Goal: Task Accomplishment & Management: Complete application form

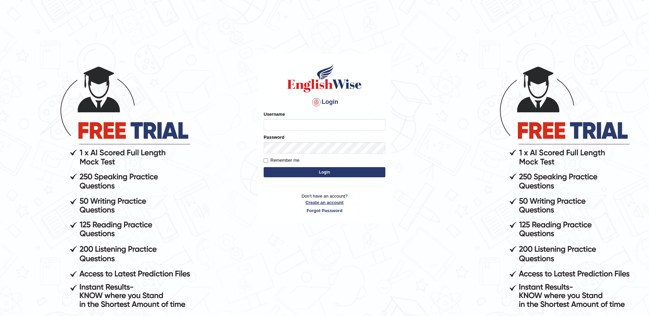
click at [331, 203] on link "Create an account" at bounding box center [325, 202] width 122 height 6
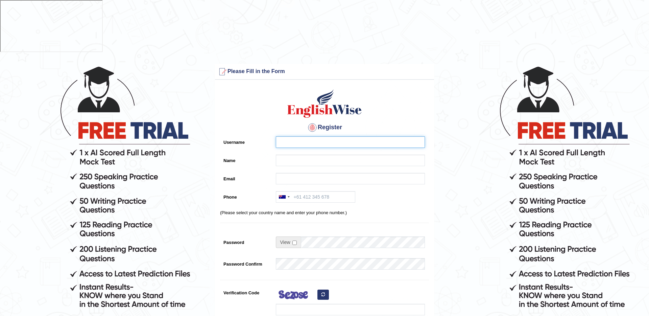
click at [320, 136] on input "Username" at bounding box center [350, 141] width 149 height 11
type input "amit.sharma04"
click at [377, 155] on div at bounding box center [349, 162] width 153 height 15
click at [378, 155] on input "Name" at bounding box center [350, 160] width 149 height 11
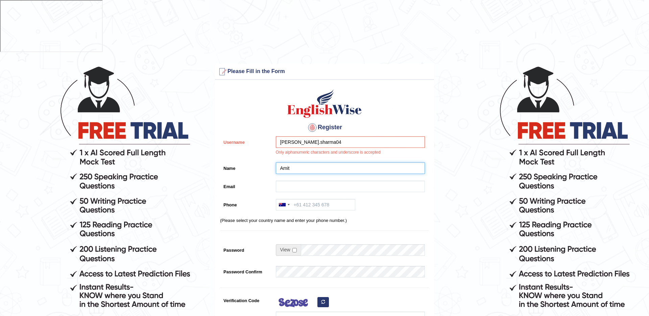
scroll to position [2, 0]
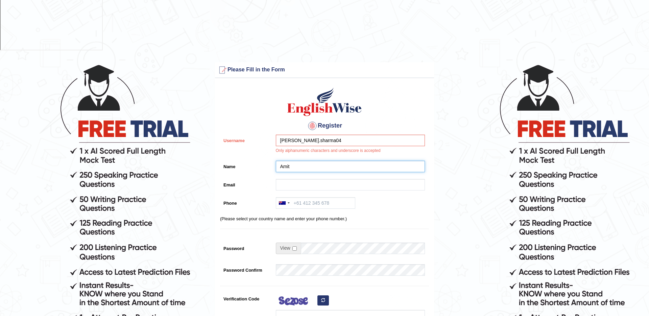
type input "Amit"
click at [363, 135] on input "amit.sharma04" at bounding box center [350, 140] width 149 height 11
type input "amit.sharma"
click at [325, 179] on input "Email" at bounding box center [350, 184] width 149 height 11
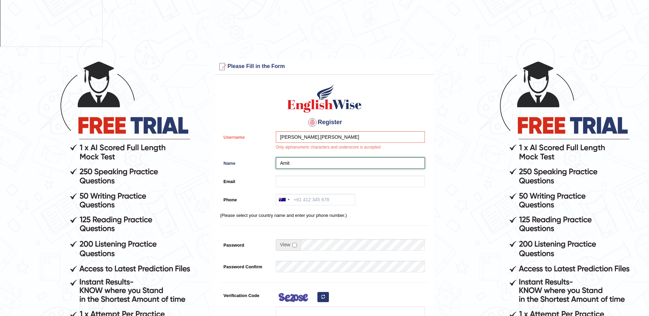
click at [321, 157] on input "Amit" at bounding box center [350, 162] width 149 height 11
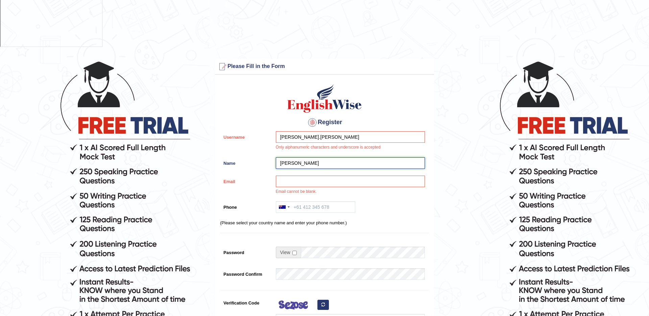
type input "[PERSON_NAME]"
click at [291, 131] on input "amit.sharma" at bounding box center [350, 136] width 149 height 11
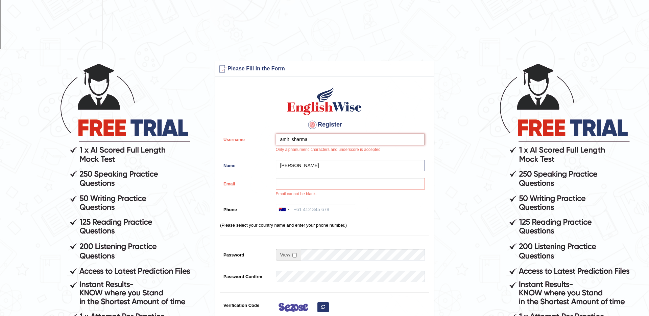
click at [335, 134] on input "amit_sharma" at bounding box center [350, 139] width 149 height 11
click at [292, 134] on input "amit_sharma04" at bounding box center [350, 139] width 149 height 11
type input "amitsharma04"
click at [345, 134] on div "amitsharma04 Only alphanumeric characters and underscore is accepted" at bounding box center [349, 145] width 153 height 23
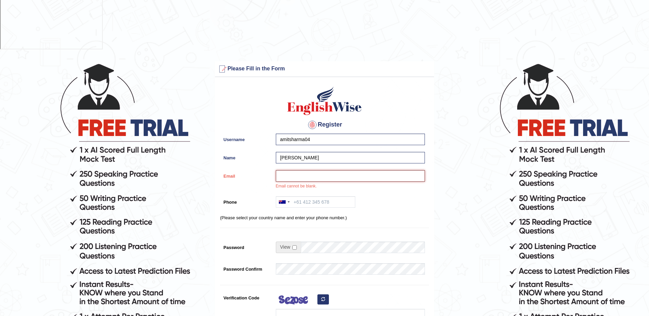
click at [318, 170] on input "Email" at bounding box center [350, 175] width 149 height 11
type input "amit.syd13@gmail.com"
click at [314, 196] on input "Phone" at bounding box center [315, 201] width 79 height 11
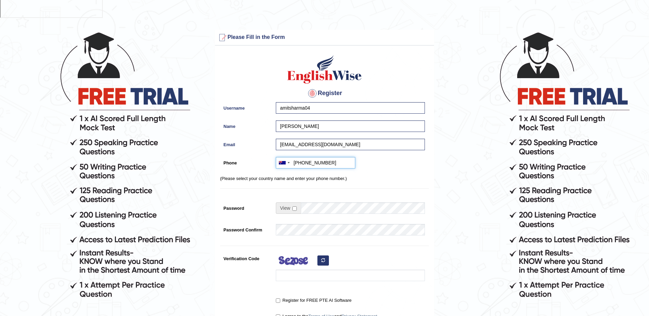
scroll to position [71, 0]
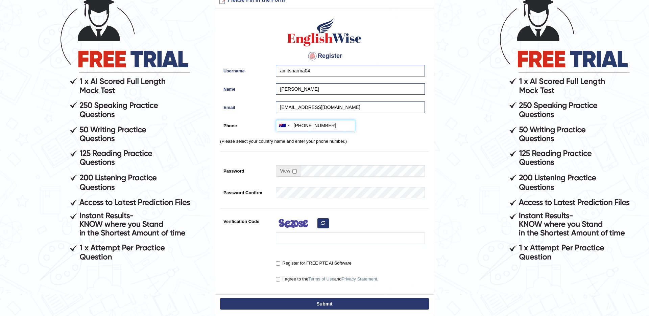
type input "+61449560293"
click at [296, 165] on span at bounding box center [288, 170] width 25 height 11
click at [295, 169] on input "checkbox" at bounding box center [295, 171] width 4 height 4
checkbox input "true"
click at [314, 165] on input "Password" at bounding box center [363, 170] width 124 height 11
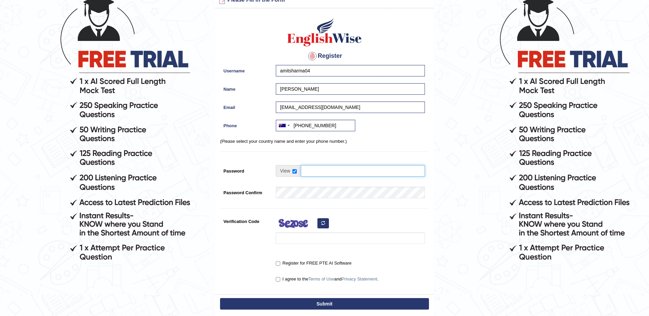
click at [313, 165] on input "Password" at bounding box center [363, 170] width 124 height 11
type input "Cisco123@"
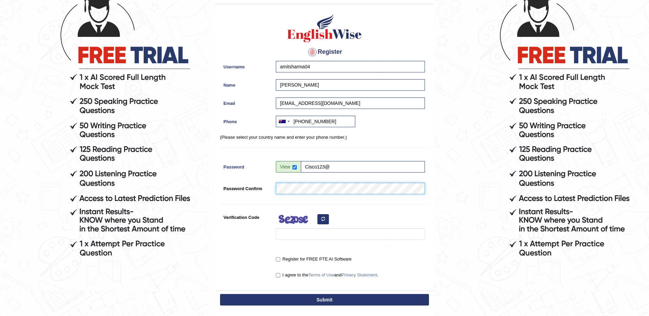
scroll to position [77, 0]
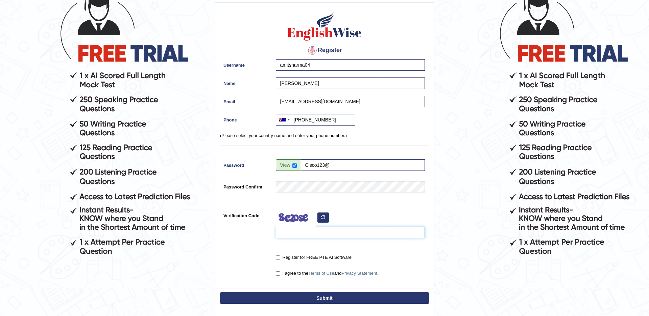
click at [300, 227] on input "Verification Code" at bounding box center [350, 232] width 149 height 11
type input "gUWSIkf"
click at [278, 271] on input "I agree to the Terms of Use and Privacy Statement ." at bounding box center [278, 273] width 4 height 4
checkbox input "true"
click at [278, 255] on input "Register for FREE PTE AI Software" at bounding box center [278, 257] width 4 height 4
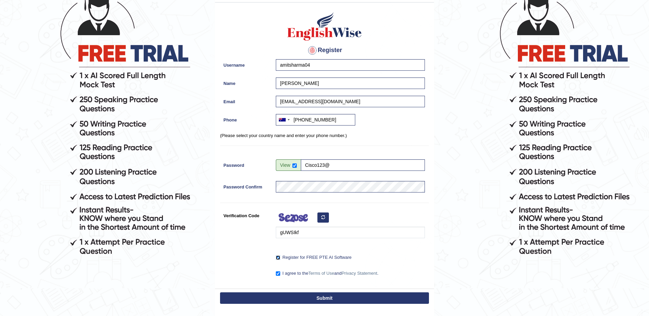
click at [279, 255] on input "Register for FREE PTE AI Software" at bounding box center [278, 257] width 4 height 4
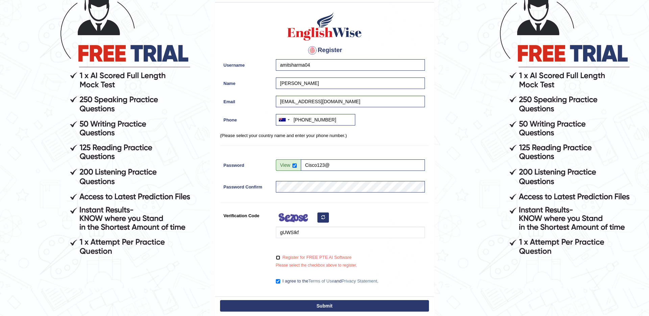
click at [278, 255] on input "Register for FREE PTE AI Software" at bounding box center [278, 257] width 4 height 4
checkbox input "true"
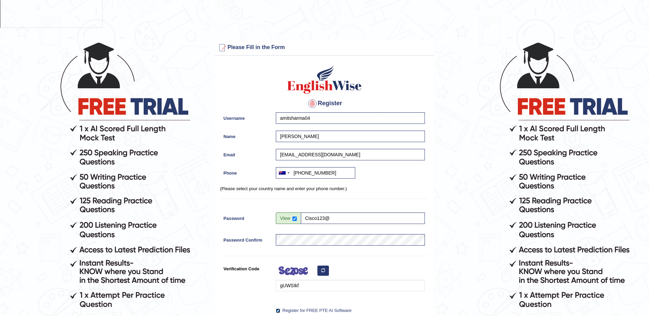
scroll to position [19, 0]
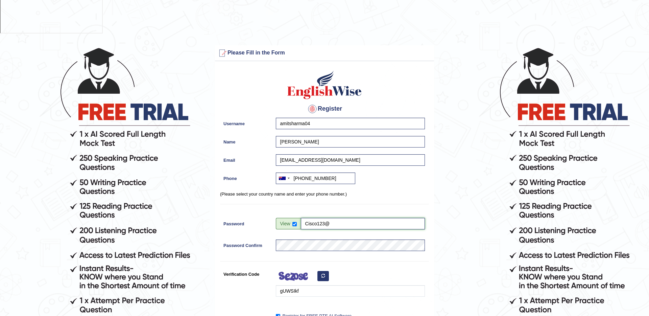
drag, startPoint x: 338, startPoint y: 172, endPoint x: 300, endPoint y: 172, distance: 37.2
click at [301, 218] on input "Cisco123@" at bounding box center [363, 223] width 124 height 11
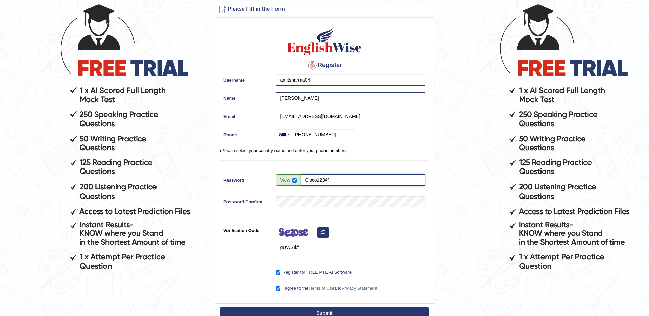
scroll to position [74, 0]
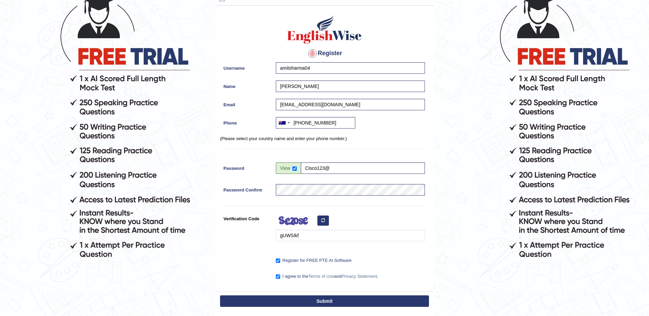
click at [347, 295] on button "Submit" at bounding box center [324, 300] width 209 height 11
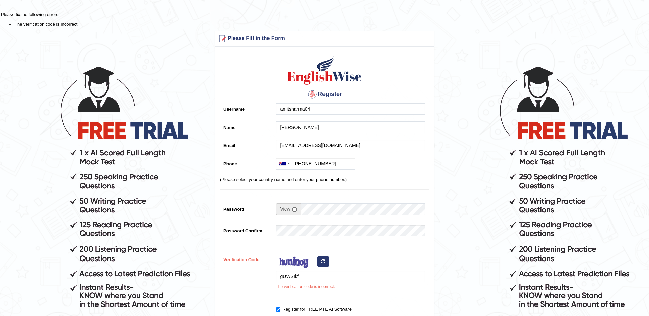
scroll to position [47, 0]
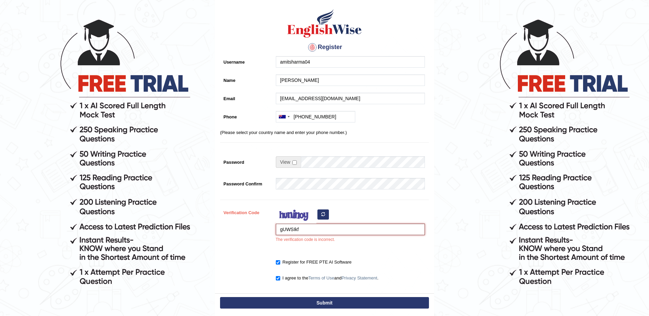
drag, startPoint x: 312, startPoint y: 229, endPoint x: 261, endPoint y: 226, distance: 50.8
click at [261, 226] on div "Verification Code gUWSIkf The verification code is incorrect." at bounding box center [324, 227] width 209 height 40
click at [323, 214] on icon "button" at bounding box center [323, 214] width 4 height 4
click at [328, 215] on button "button" at bounding box center [323, 214] width 11 height 10
drag, startPoint x: 322, startPoint y: 229, endPoint x: 250, endPoint y: 225, distance: 72.5
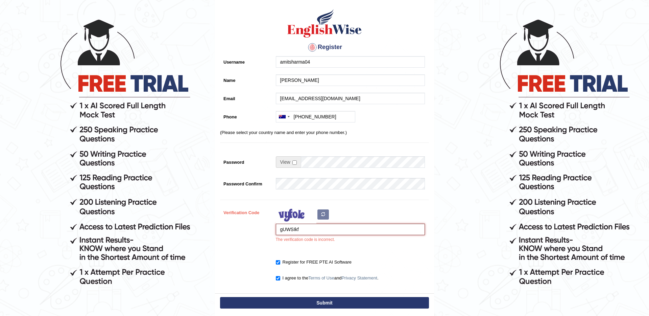
click at [250, 225] on div "Verification Code gUWSIkf The verification code is incorrect." at bounding box center [324, 227] width 209 height 40
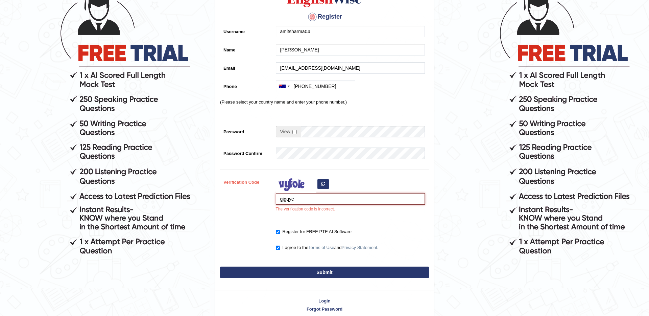
scroll to position [102, 0]
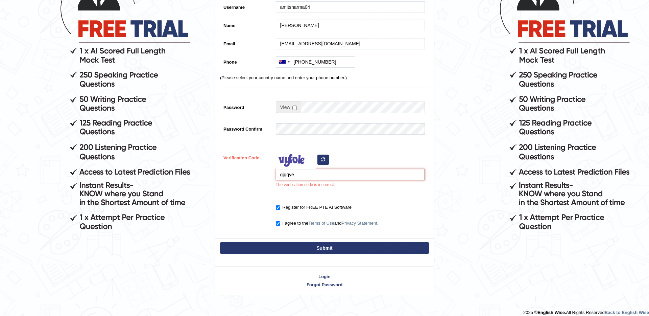
type input "gjgqye"
drag, startPoint x: 316, startPoint y: 241, endPoint x: 322, endPoint y: 247, distance: 8.4
click at [318, 241] on div "Submit" at bounding box center [324, 248] width 219 height 20
click at [323, 247] on button "Submit" at bounding box center [324, 247] width 209 height 11
type input "+61449560293"
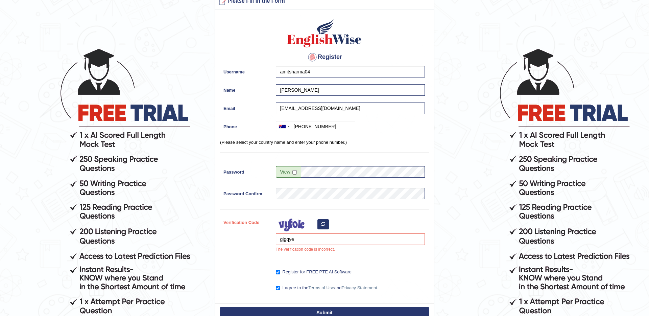
scroll to position [0, 0]
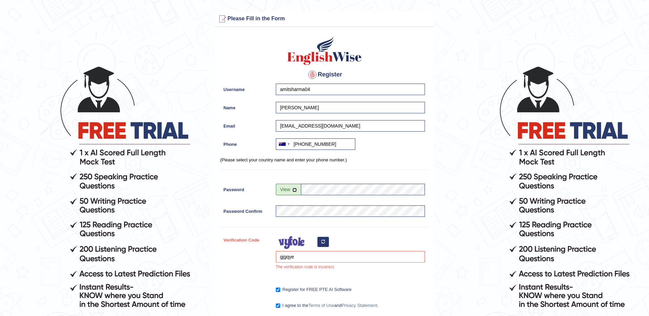
click at [294, 192] on span at bounding box center [288, 189] width 25 height 11
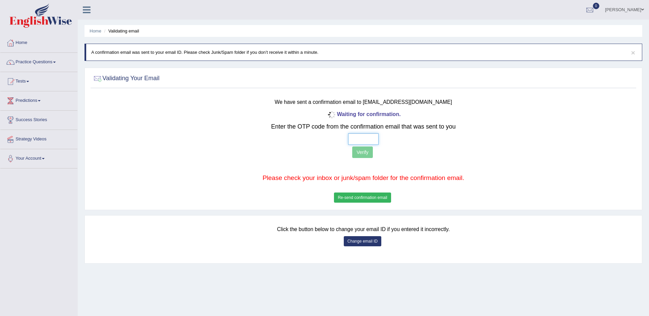
click at [369, 137] on input "text" at bounding box center [363, 138] width 30 height 11
type input "5 1 7 3"
click at [366, 151] on button "Verify" at bounding box center [362, 151] width 21 height 11
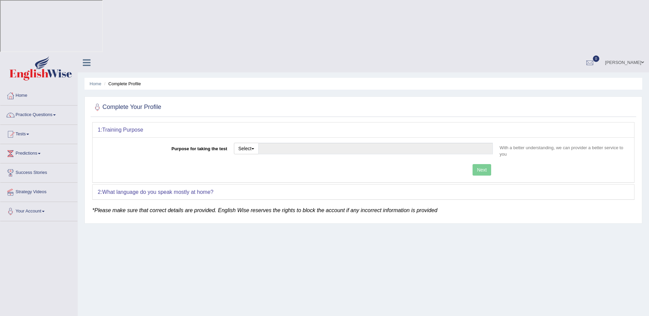
click at [306, 243] on div "Home Complete Profile Complete Your Profile 1: Training Purpose Purpose for tak…" at bounding box center [364, 222] width 572 height 338
click at [272, 143] on input "Purpose for taking the test" at bounding box center [375, 148] width 235 height 11
click at [257, 143] on button "Select" at bounding box center [246, 148] width 25 height 11
click at [267, 167] on link "Permanent Residency" at bounding box center [264, 171] width 60 height 9
type input "Permanent Residency"
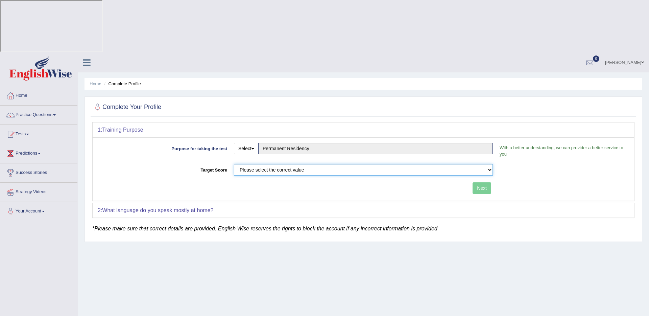
click at [319, 164] on select "Please select the correct value 50 (6 bands) 58 (6.5 bands) 65 (7 bands) 79 (8 …" at bounding box center [363, 169] width 259 height 11
select select "79"
click at [234, 164] on select "Please select the correct value 50 (6 bands) 58 (6.5 bands) 65 (7 bands) 79 (8 …" at bounding box center [363, 169] width 259 height 11
click at [262, 182] on div "Next" at bounding box center [297, 188] width 399 height 13
click at [478, 182] on button "Next" at bounding box center [482, 187] width 19 height 11
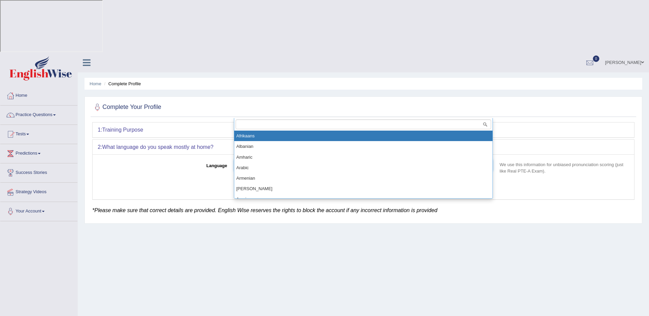
click at [290, 118] on body "Toggle navigation Home Practice Questions Speaking Practice Read Aloud Repeat S…" at bounding box center [324, 211] width 649 height 316
type input "eng"
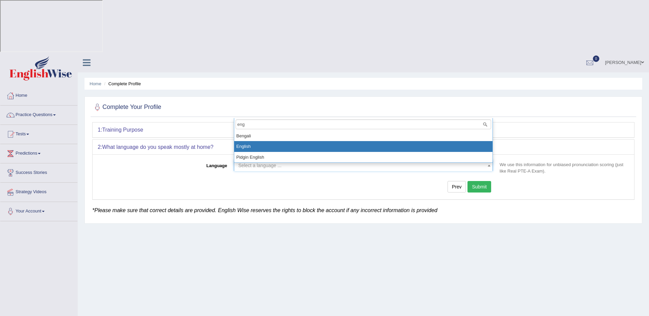
select select "English"
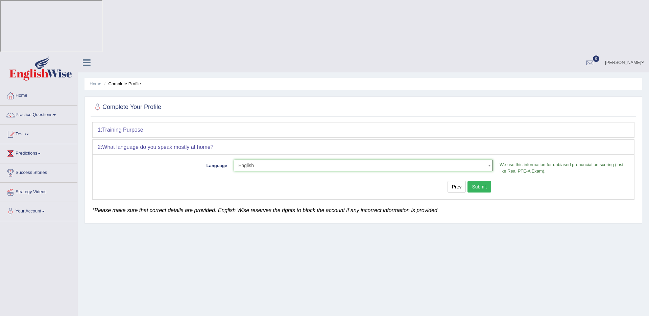
click at [480, 181] on button "Submit" at bounding box center [480, 186] width 24 height 11
